Goal: Information Seeking & Learning: Learn about a topic

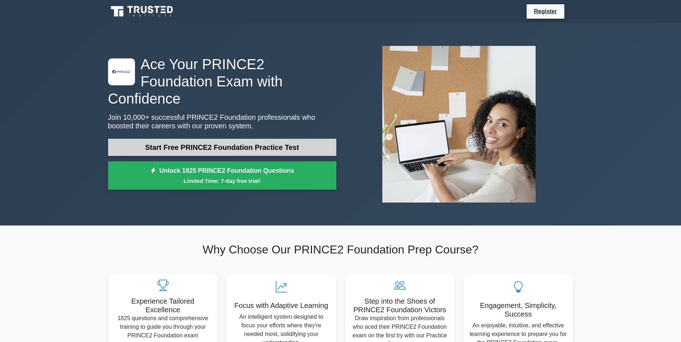
click at [283, 139] on link "Start Free PRINCE2 Foundation Practice Test" at bounding box center [222, 147] width 228 height 17
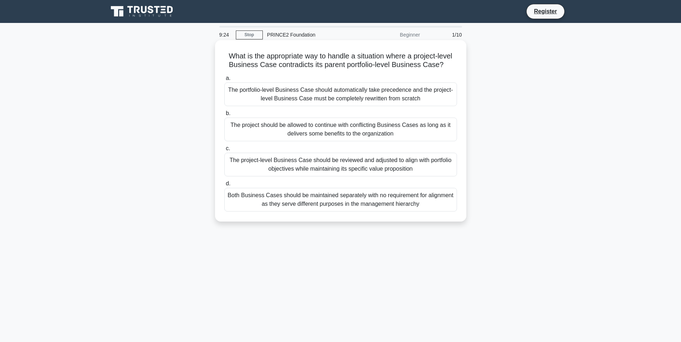
click at [373, 166] on div "The project-level Business Case should be reviewed and adjusted to align with p…" at bounding box center [340, 165] width 233 height 24
click at [224, 151] on input "c. The project-level Business Case should be reviewed and adjusted to align wit…" at bounding box center [224, 148] width 0 height 5
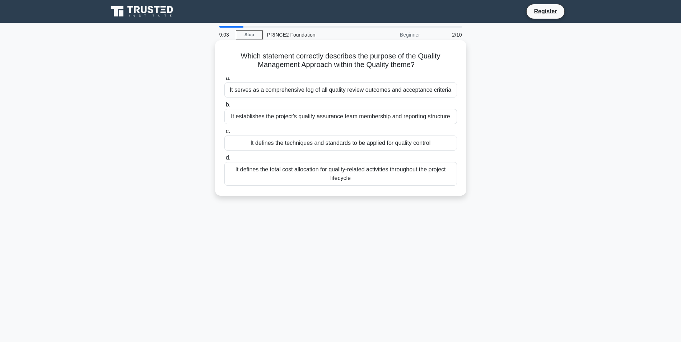
click at [429, 146] on div "It defines the techniques and standards to be applied for quality control" at bounding box center [340, 143] width 233 height 15
click at [224, 134] on input "c. It defines the techniques and standards to be applied for quality control" at bounding box center [224, 131] width 0 height 5
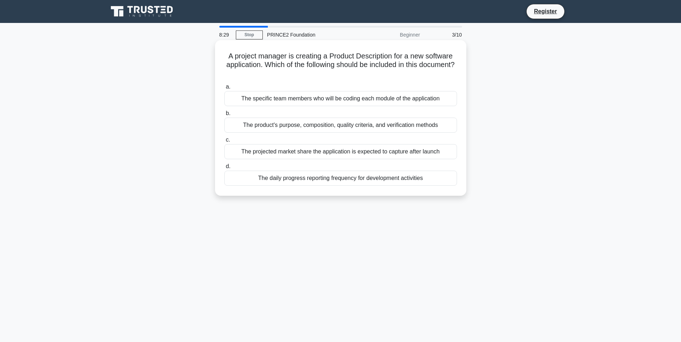
click at [381, 127] on div "The product's purpose, composition, quality criteria, and verification methods" at bounding box center [340, 125] width 233 height 15
click at [224, 116] on input "b. The product's purpose, composition, quality criteria, and verification metho…" at bounding box center [224, 113] width 0 height 5
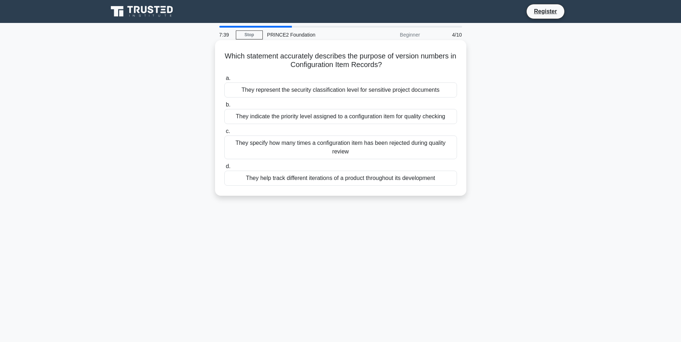
click at [343, 182] on div "They help track different iterations of a product throughout its development" at bounding box center [340, 178] width 233 height 15
click at [224, 169] on input "d. They help track different iterations of a product throughout its development" at bounding box center [224, 166] width 0 height 5
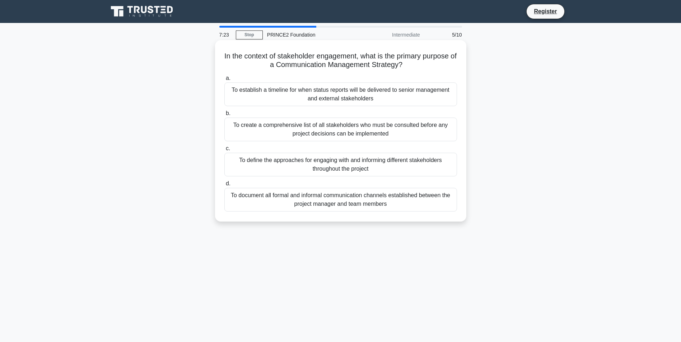
click at [392, 167] on div "To define the approaches for engaging with and informing different stakeholders…" at bounding box center [340, 165] width 233 height 24
click at [224, 151] on input "c. To define the approaches for engaging with and informing different stakehold…" at bounding box center [224, 148] width 0 height 5
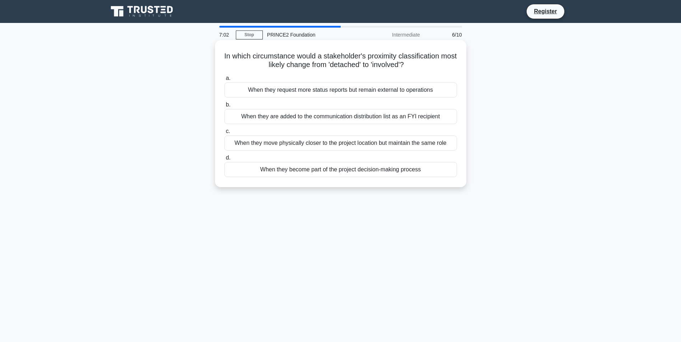
click at [369, 170] on div "When they become part of the project decision-making process" at bounding box center [340, 169] width 233 height 15
click at [224, 160] on input "d. When they become part of the project decision-making process" at bounding box center [224, 158] width 0 height 5
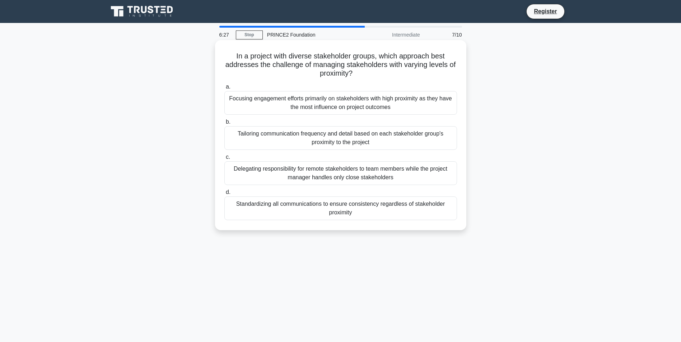
click at [401, 143] on div "Tailoring communication frequency and detail based on each stakeholder group's …" at bounding box center [340, 138] width 233 height 24
click at [224, 125] on input "b. Tailoring communication frequency and detail based on each stakeholder group…" at bounding box center [224, 122] width 0 height 5
